Goal: Transaction & Acquisition: Purchase product/service

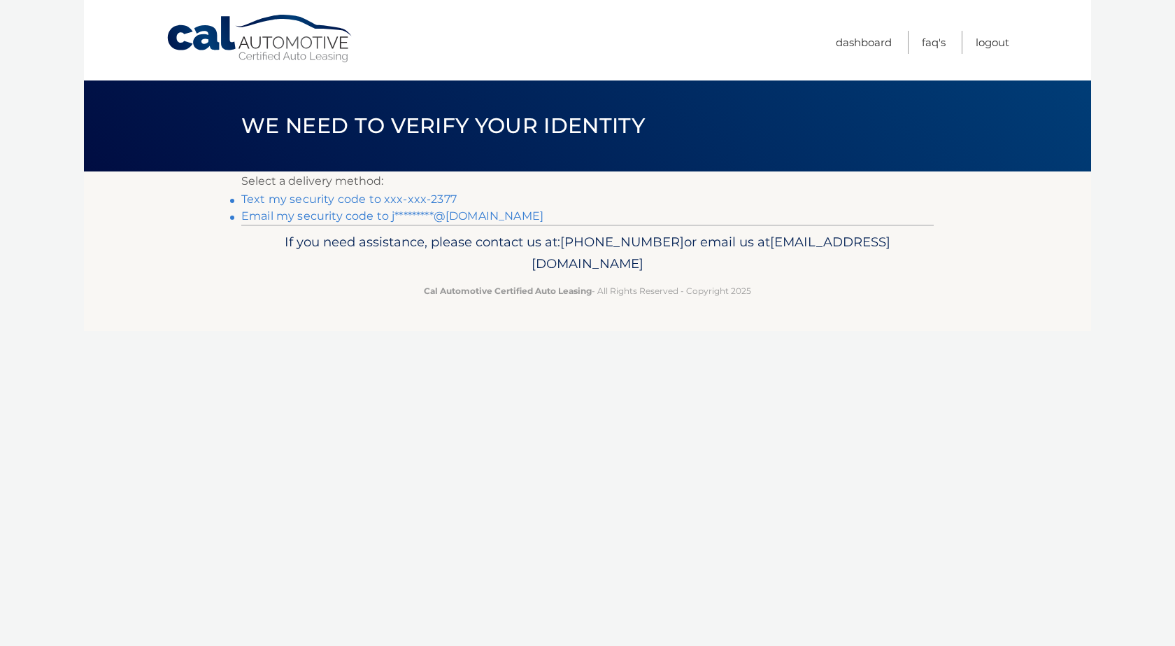
click at [439, 199] on link "Text my security code to xxx-xxx-2377" at bounding box center [348, 198] width 215 height 13
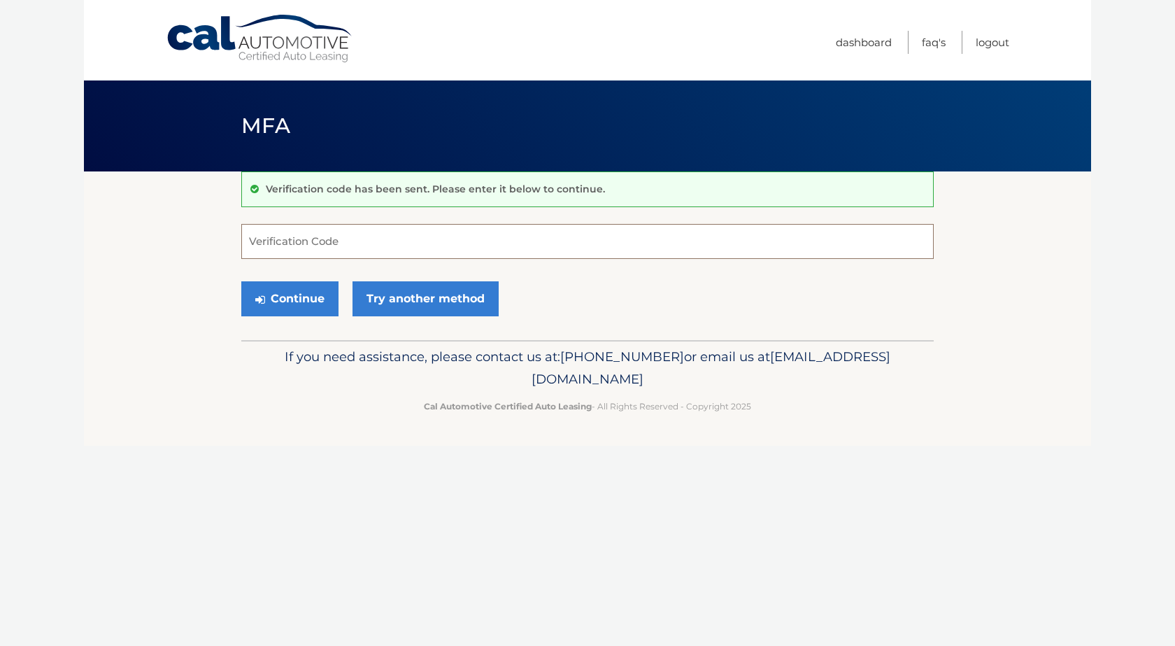
click at [407, 241] on input "Verification Code" at bounding box center [587, 241] width 692 height 35
type input "787363"
click at [311, 300] on button "Continue" at bounding box center [289, 298] width 97 height 35
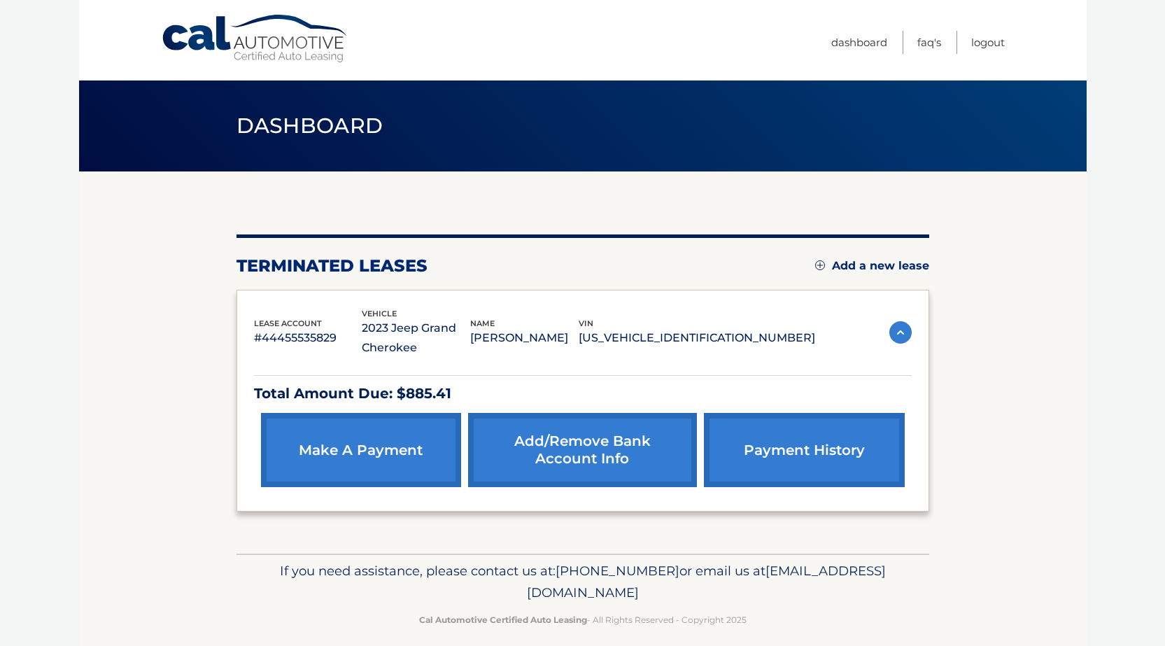
click at [364, 446] on link "make a payment" at bounding box center [361, 450] width 200 height 74
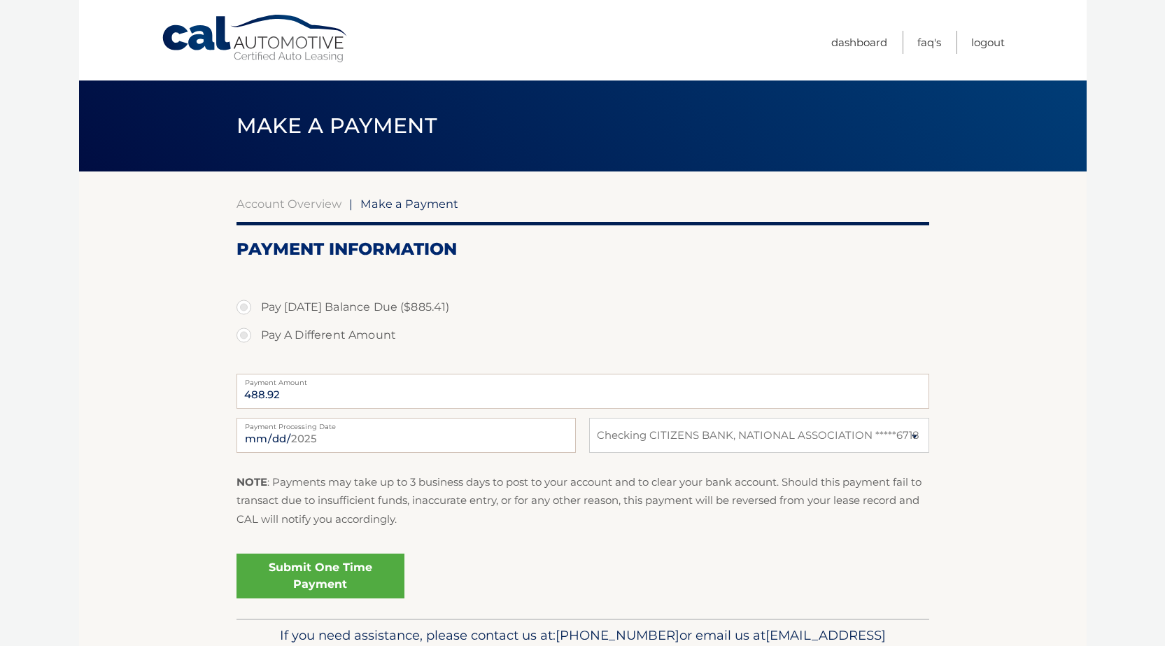
select select "ZDNlNThkNmItMjAyMi00ODJiLTllNDgtZmZmNmQyNGExOWUx"
drag, startPoint x: 297, startPoint y: 394, endPoint x: 0, endPoint y: 385, distance: 296.7
click at [0, 387] on body "Cal Automotive Menu Dashboard FAQ's Logout |" at bounding box center [582, 323] width 1165 height 646
click at [393, 451] on input "2025-09-17" at bounding box center [405, 435] width 339 height 35
click at [319, 426] on label "Payment Processing Date" at bounding box center [405, 423] width 339 height 11
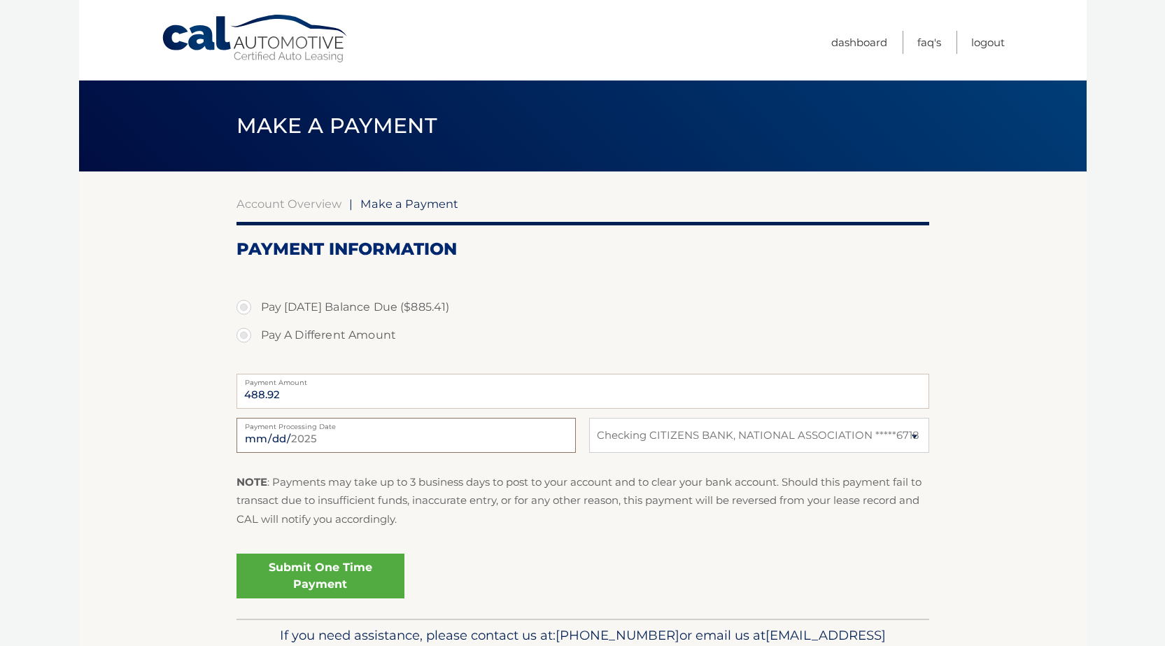
click at [319, 426] on input "2025-09-17" at bounding box center [405, 435] width 339 height 35
click at [310, 411] on div "488.92 Payment Amount Payment Amount entry cannot exceed amount of 2 monthly pa…" at bounding box center [582, 391] width 692 height 44
click at [294, 387] on input "488.92" at bounding box center [582, 390] width 692 height 35
drag, startPoint x: 229, startPoint y: 379, endPoint x: 103, endPoint y: 360, distance: 127.4
click at [101, 365] on section "Account Overview | Make a Payment Payment Information Pay Today's Balance Due (…" at bounding box center [582, 394] width 1007 height 447
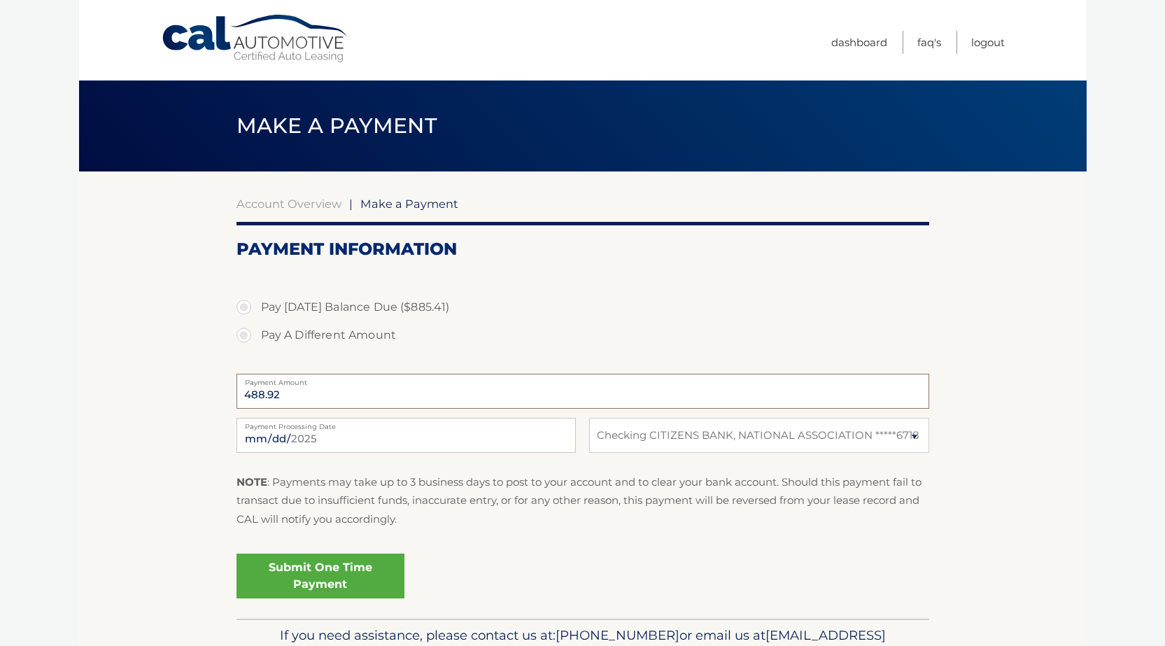
click button "Submit" at bounding box center [0, 0] width 0 height 0
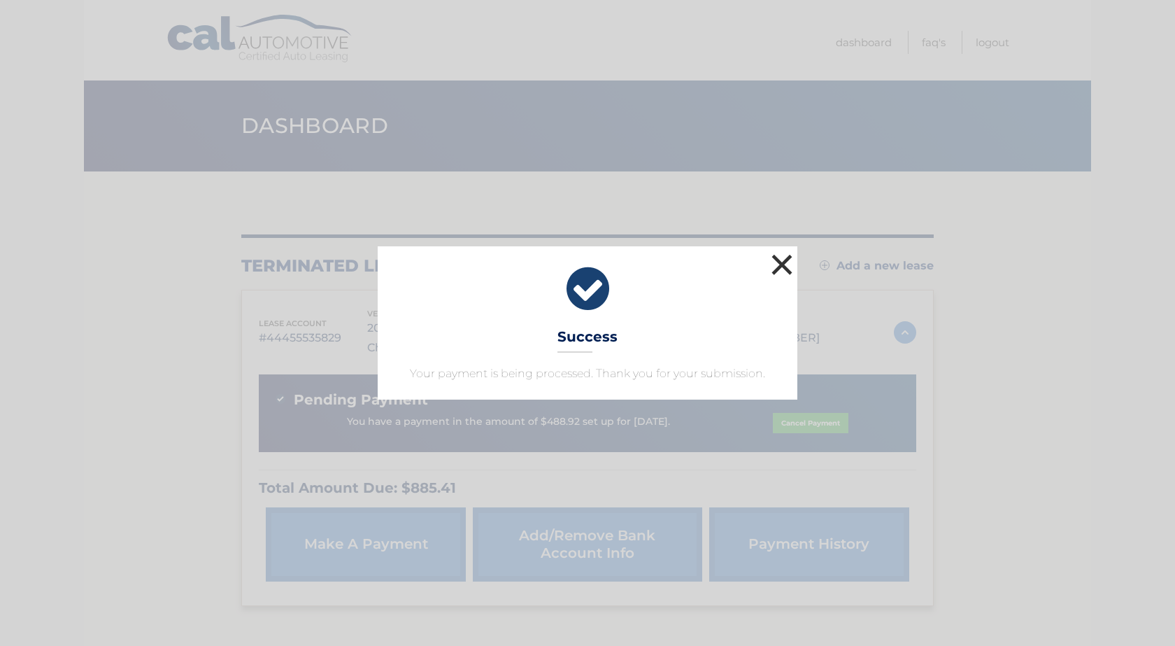
click at [784, 264] on button "×" at bounding box center [782, 264] width 28 height 28
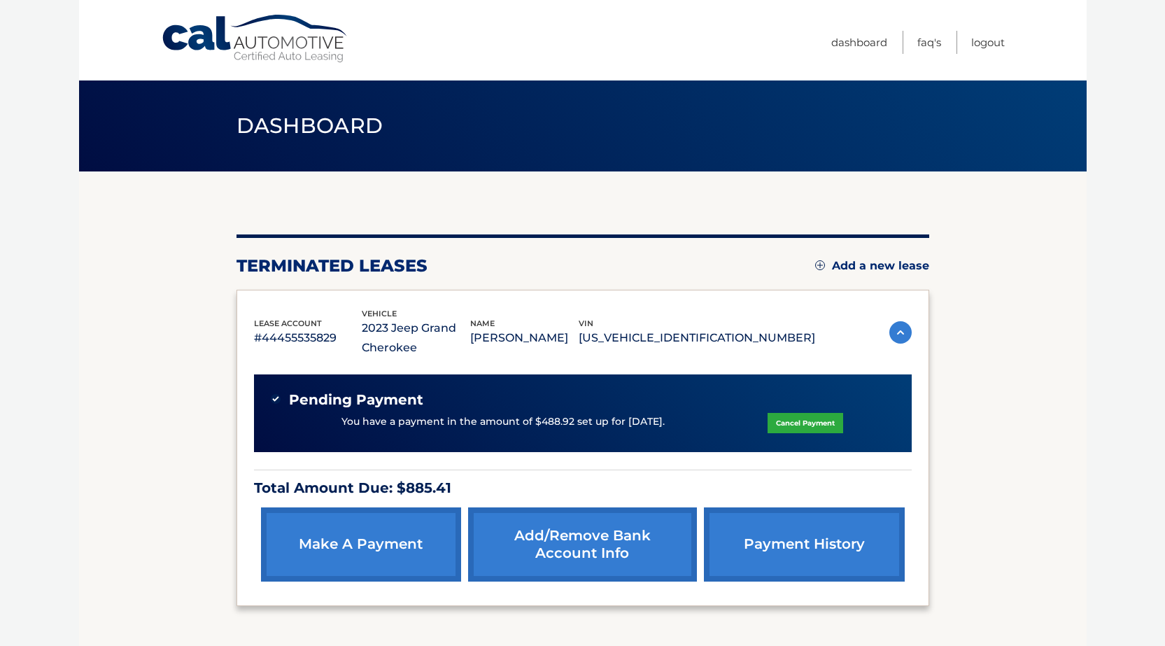
click at [810, 423] on link "Cancel Payment" at bounding box center [805, 423] width 76 height 20
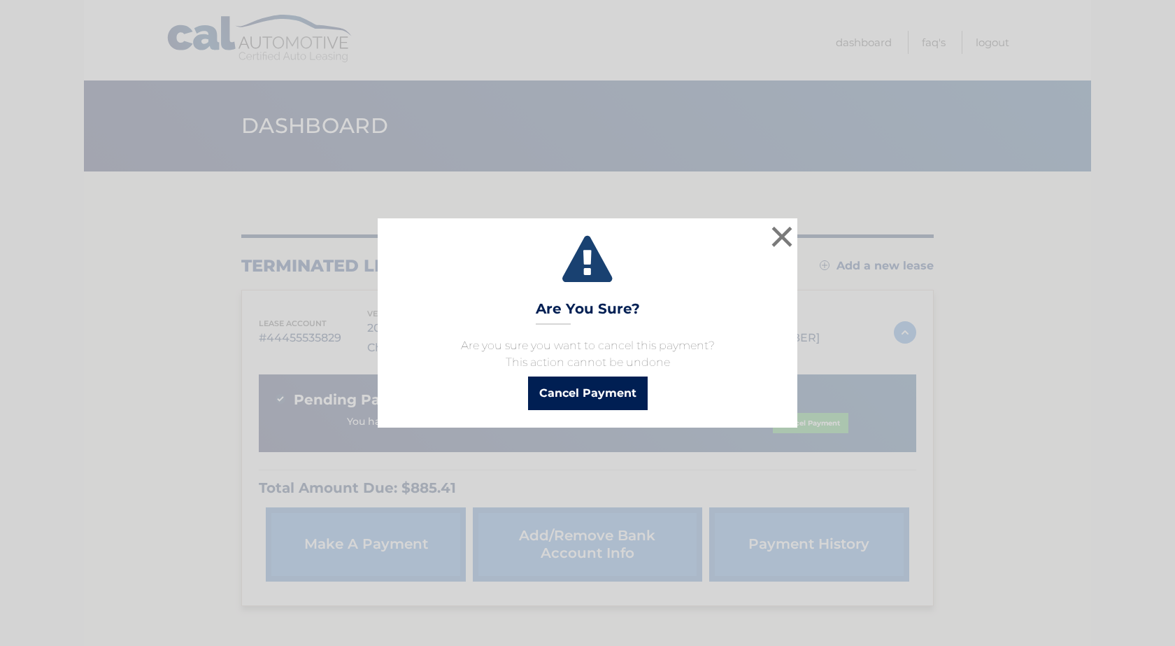
click at [581, 395] on button "Cancel Payment" at bounding box center [588, 393] width 120 height 34
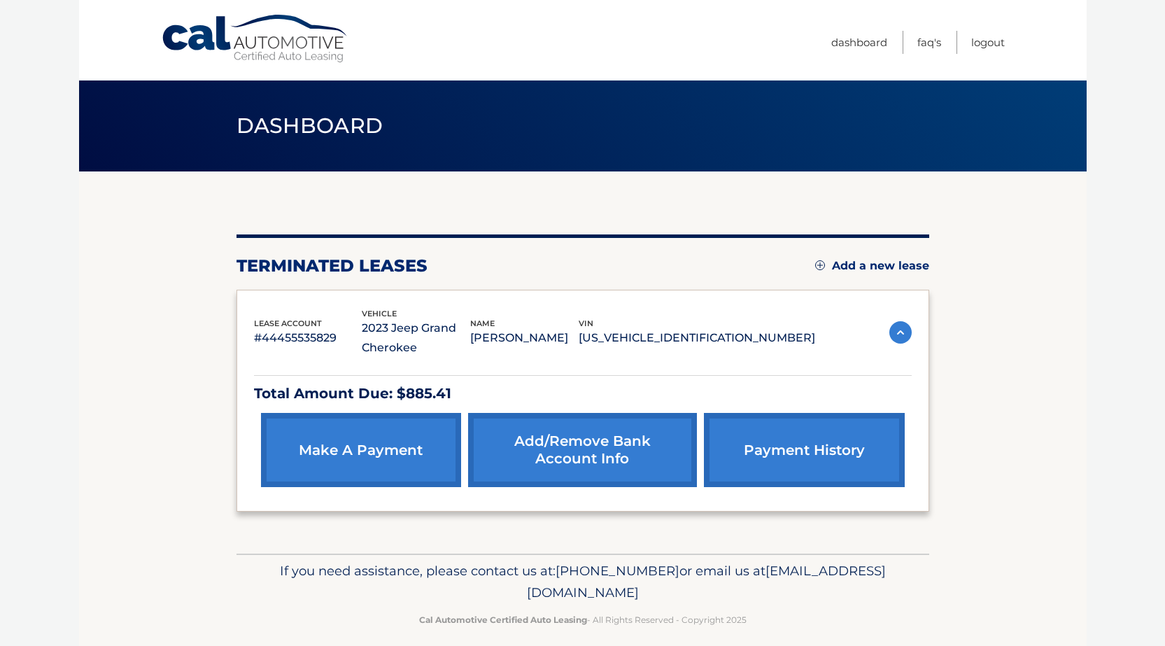
click at [428, 445] on link "make a payment" at bounding box center [361, 450] width 200 height 74
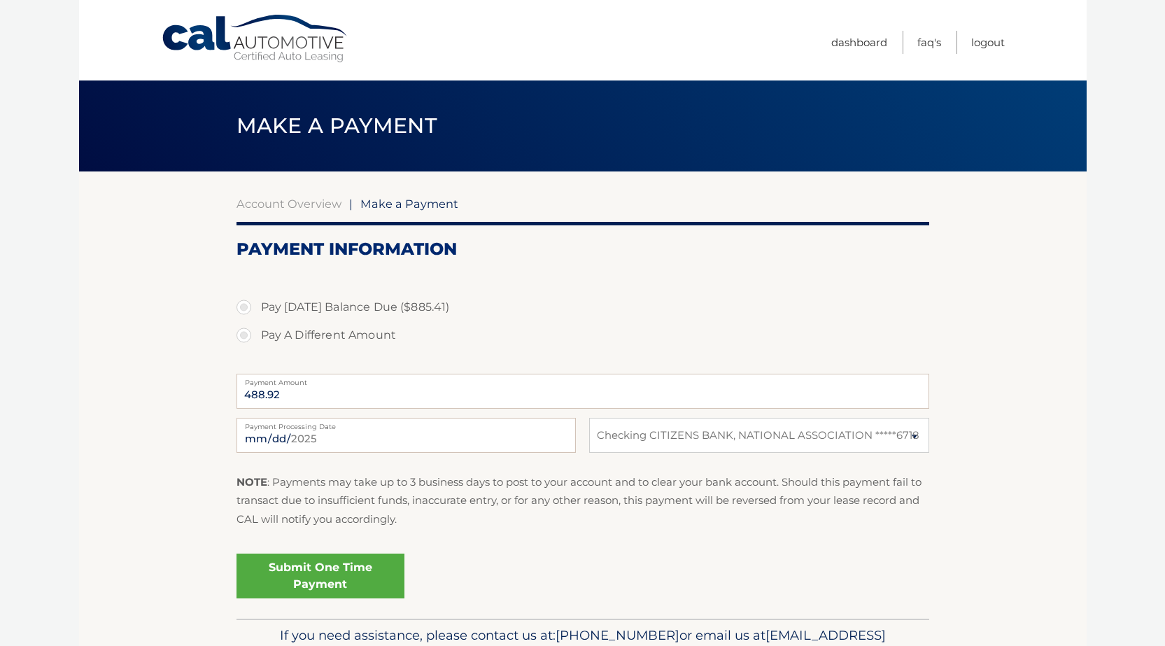
select select "ZDNlNThkNmItMjAyMi00ODJiLTllNDgtZmZmNmQyNGExOWUx"
click at [329, 567] on link "Submit One Time Payment" at bounding box center [320, 575] width 168 height 45
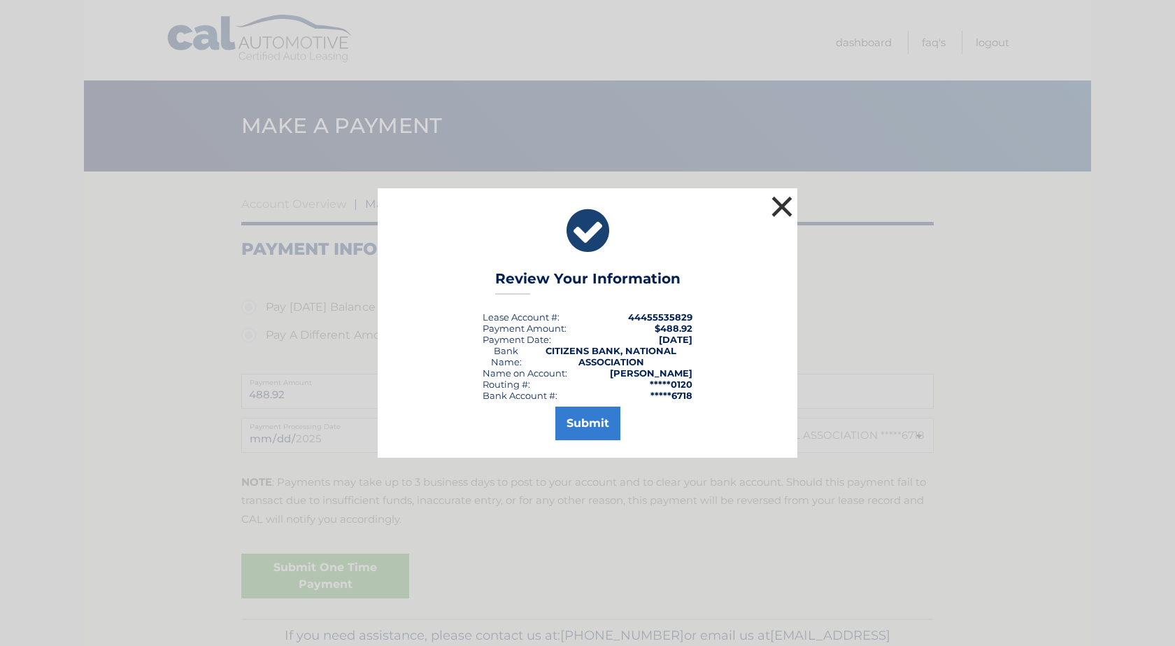
click at [779, 199] on button "×" at bounding box center [782, 206] width 28 height 28
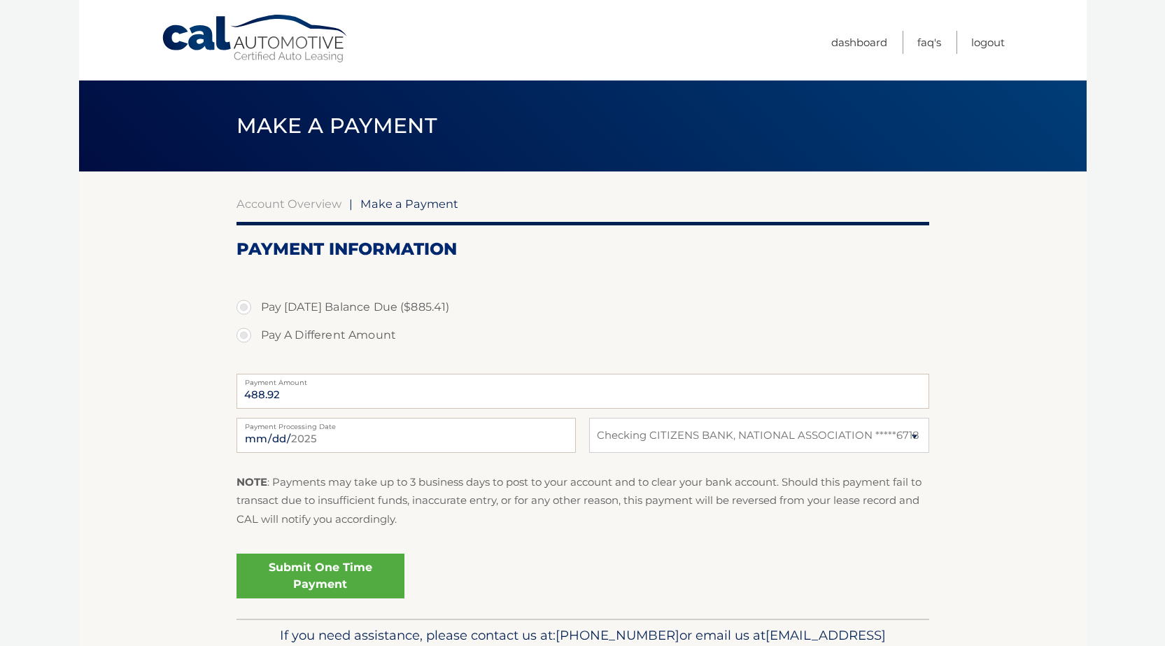
click at [241, 311] on label "Pay Today's Balance Due ($885.41)" at bounding box center [582, 307] width 692 height 28
click at [247, 333] on label "Pay A Different Amount" at bounding box center [582, 335] width 692 height 28
click at [247, 333] on input "Pay A Different Amount" at bounding box center [249, 332] width 14 height 22
radio input "true"
type input "200.00"
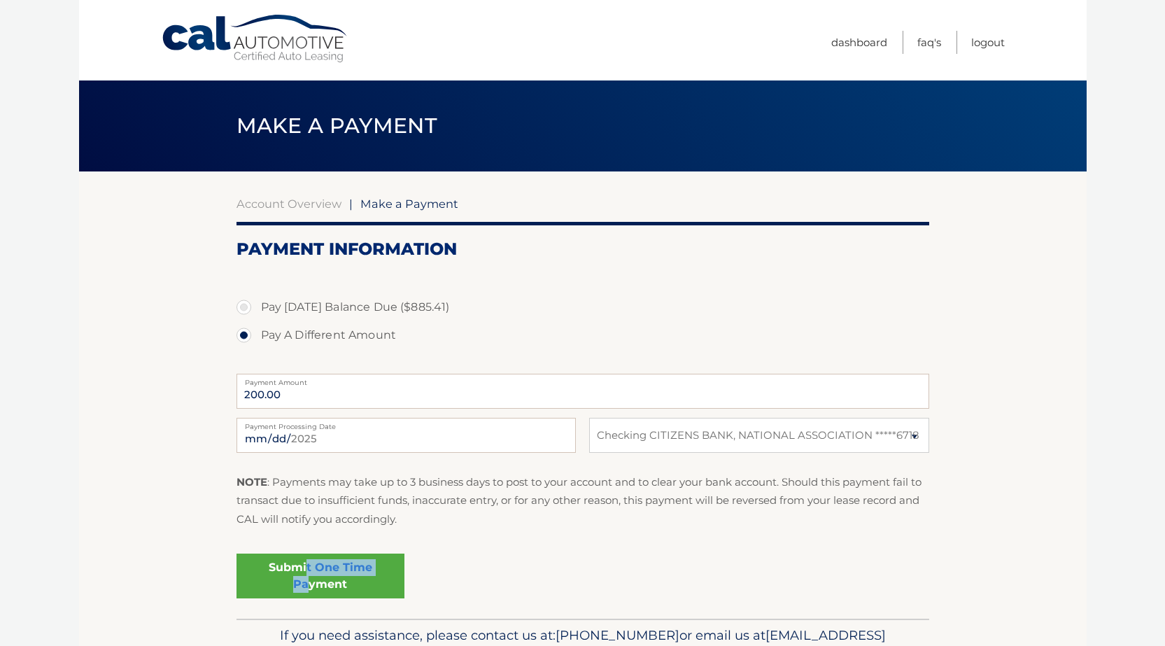
click at [308, 581] on link "Submit One Time Payment" at bounding box center [320, 575] width 168 height 45
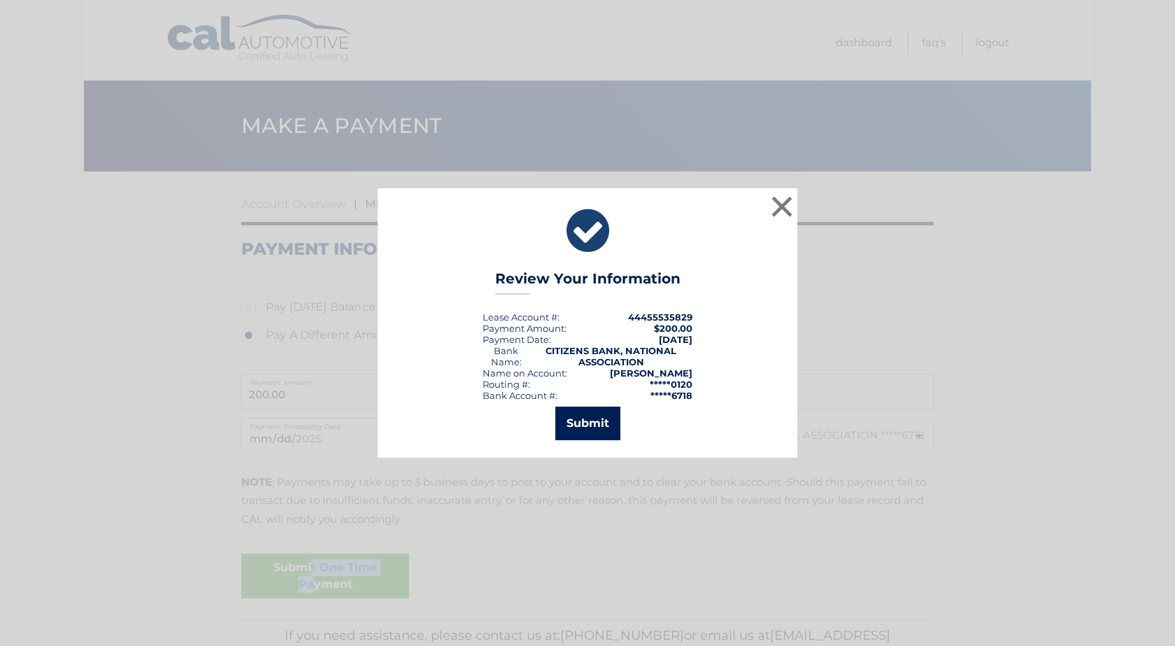
click at [576, 420] on button "Submit" at bounding box center [587, 423] width 65 height 34
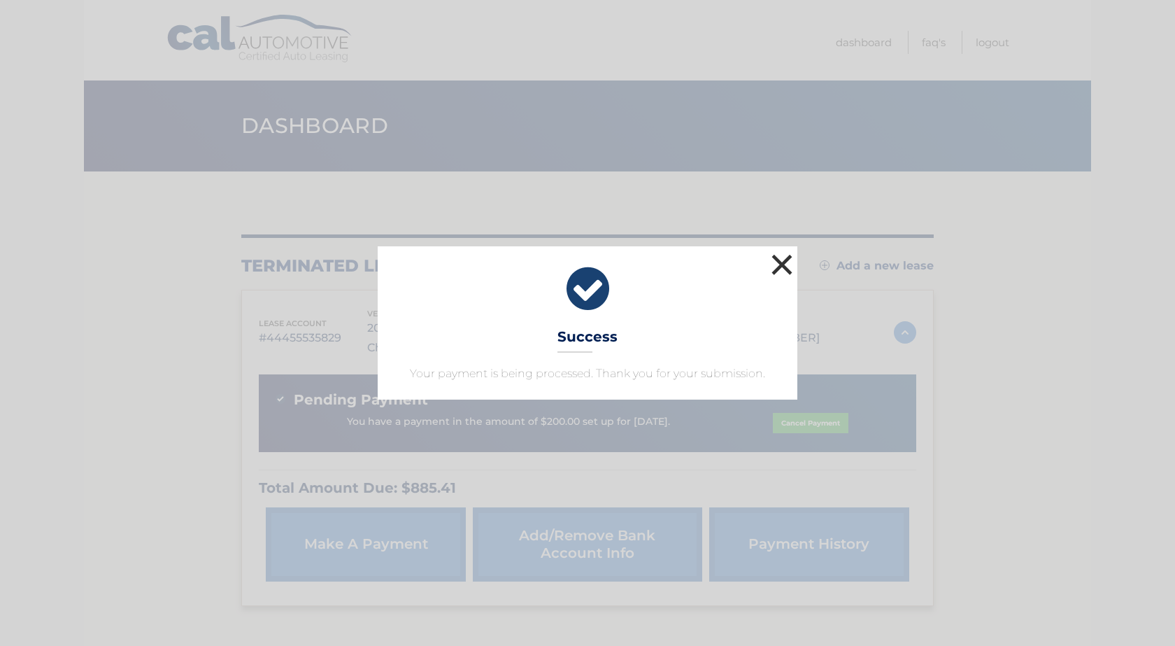
click at [783, 267] on button "×" at bounding box center [782, 264] width 28 height 28
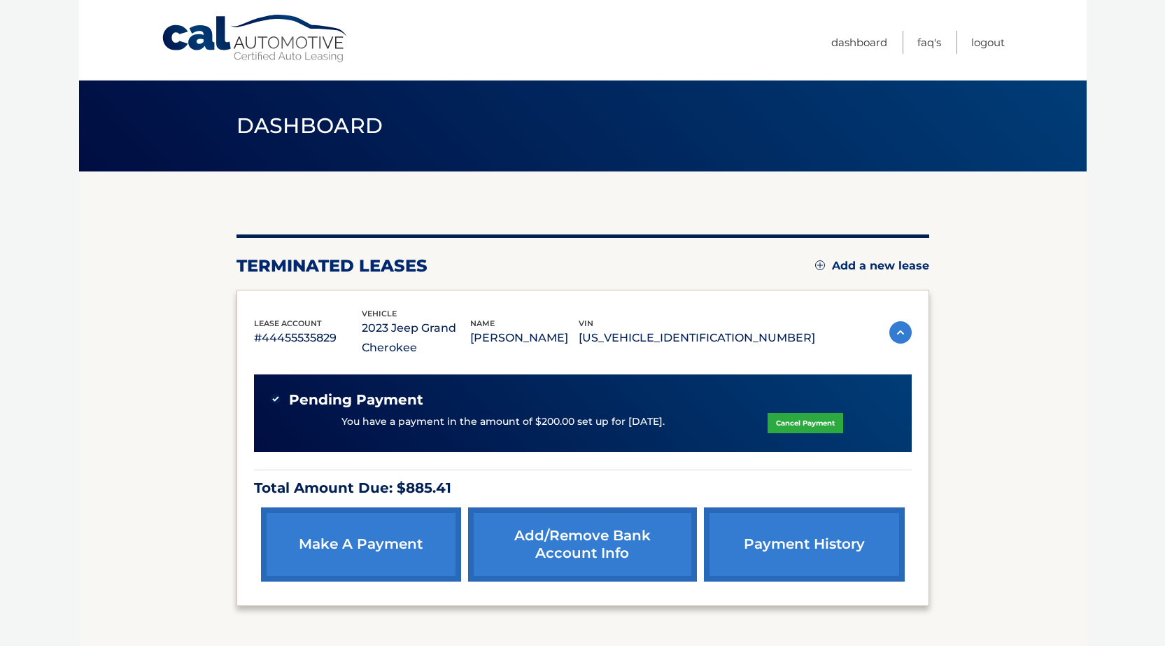
click at [799, 424] on link "Cancel Payment" at bounding box center [805, 423] width 76 height 20
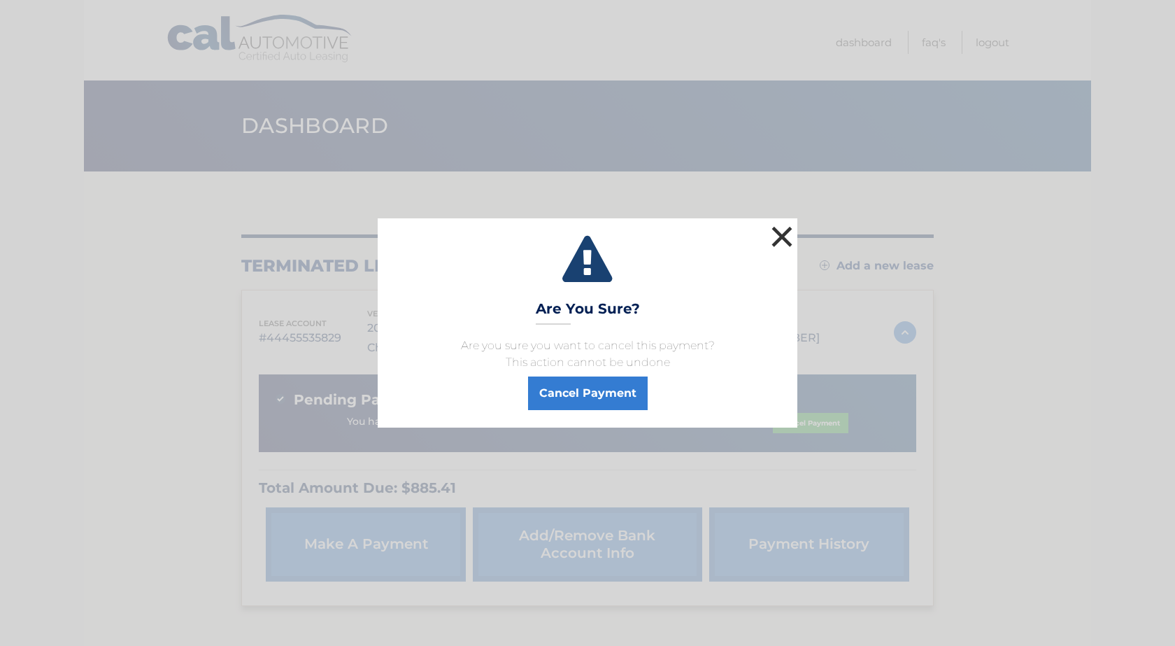
click at [780, 228] on button "×" at bounding box center [782, 236] width 28 height 28
